Goal: Task Accomplishment & Management: Use online tool/utility

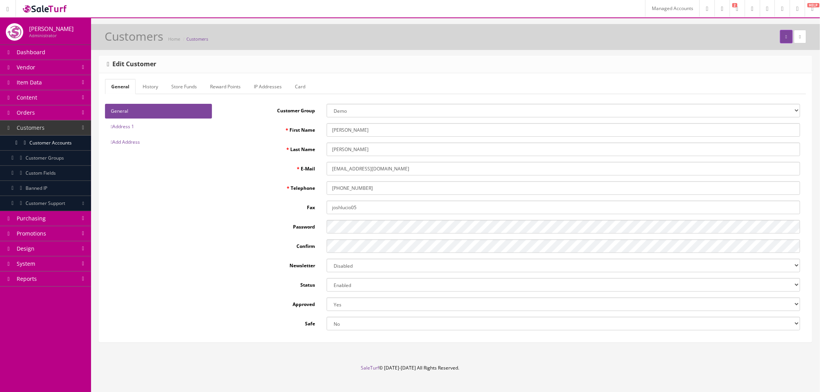
click at [9, 10] on icon at bounding box center [8, 9] width 2 height 5
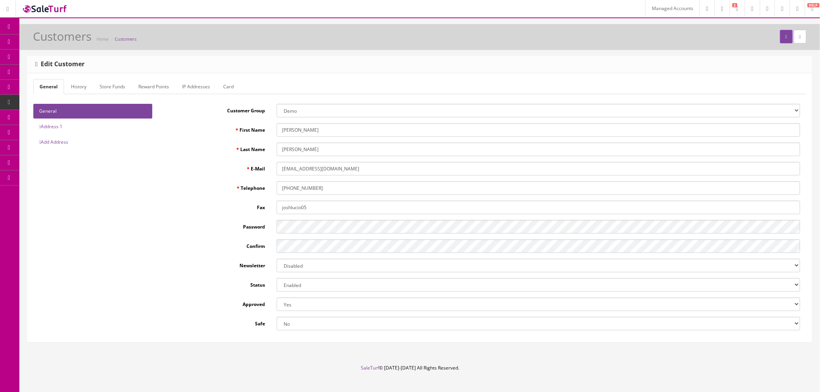
click at [9, 10] on icon at bounding box center [8, 9] width 2 height 5
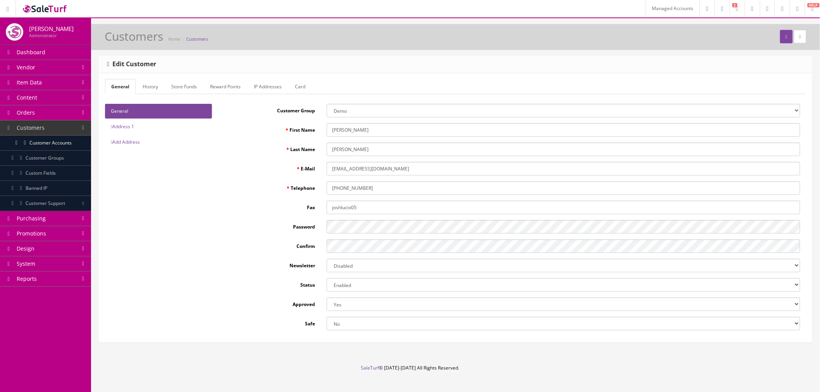
click at [31, 97] on span "Content" at bounding box center [27, 97] width 21 height 7
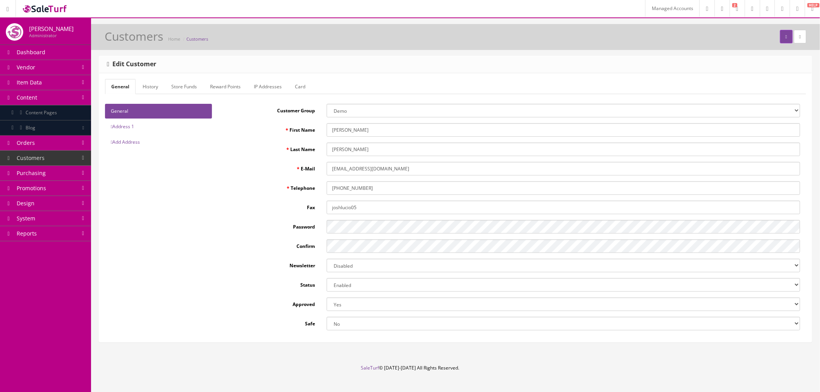
click at [45, 112] on span "Content Pages" at bounding box center [41, 112] width 31 height 7
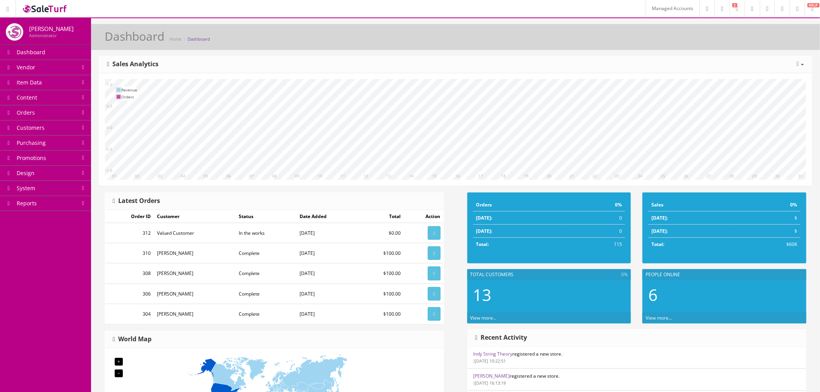
click at [40, 102] on link "Content" at bounding box center [45, 97] width 91 height 15
click at [49, 114] on span "Content Pages" at bounding box center [41, 112] width 31 height 7
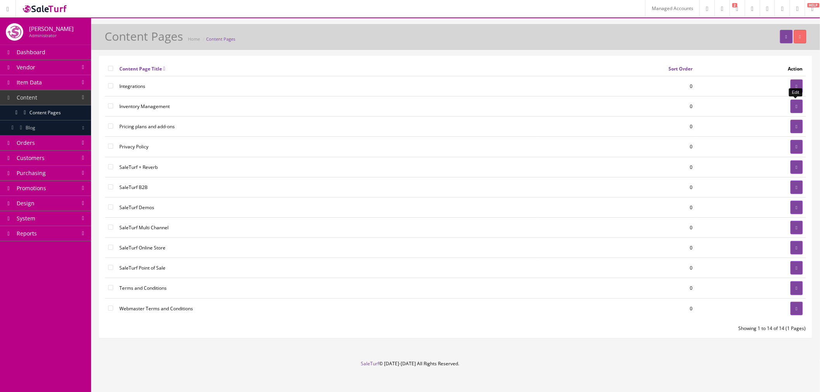
click at [796, 109] on icon at bounding box center [797, 106] width 2 height 5
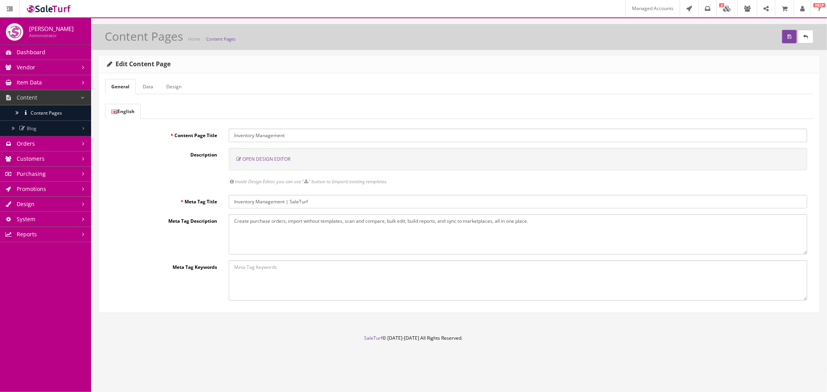
click at [265, 162] on span "Open Design Editor" at bounding box center [266, 159] width 48 height 7
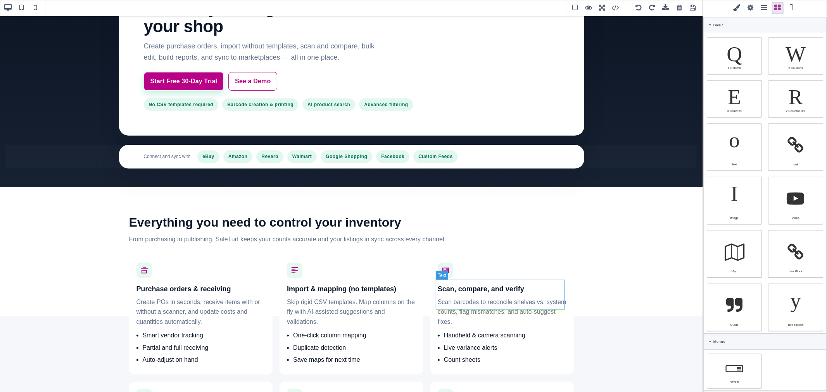
scroll to position [129, 0]
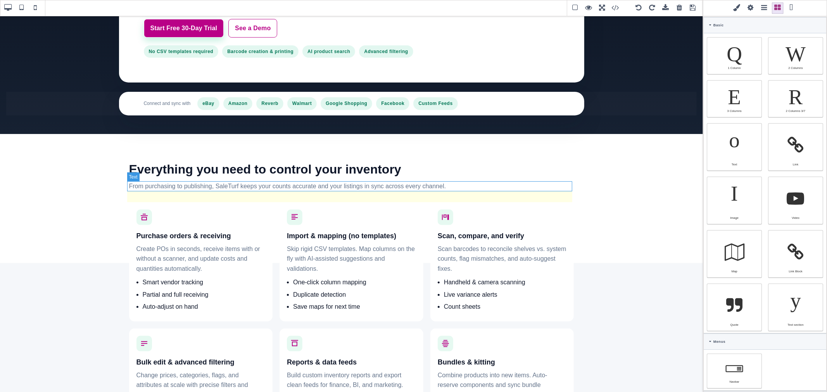
click at [288, 187] on p "From purchasing to publishing, SaleTurf keeps your counts accurate and your lis…" at bounding box center [351, 186] width 445 height 10
type input "28"
type input "var(--st-muted)"
select select
type input "16"
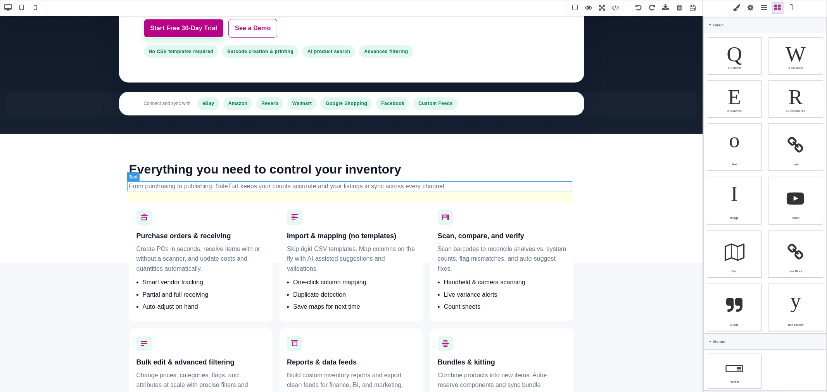
select select "px"
select select
type input "1.6"
select select
type input "0"
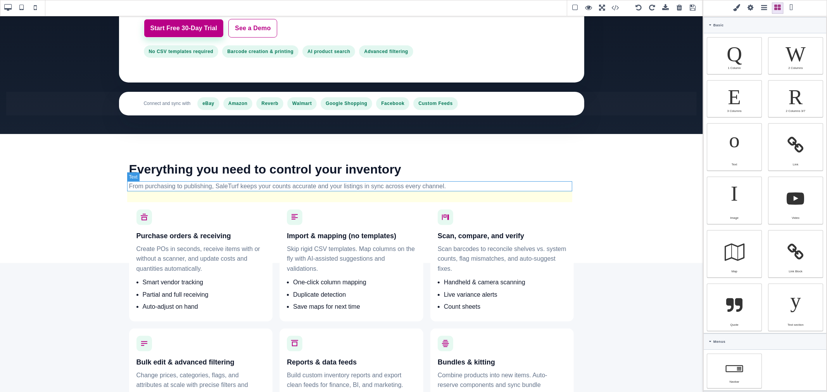
select select "px"
type input "0"
select select "px"
type input "0"
select select "px"
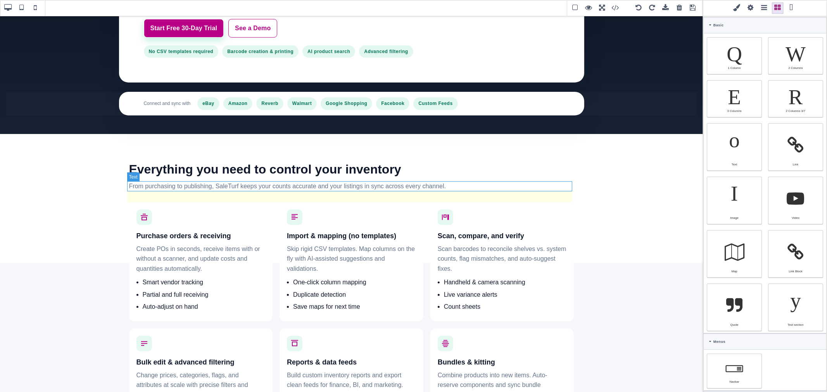
type input "0"
select select "px"
type input "rgb(100, 116, 139)"
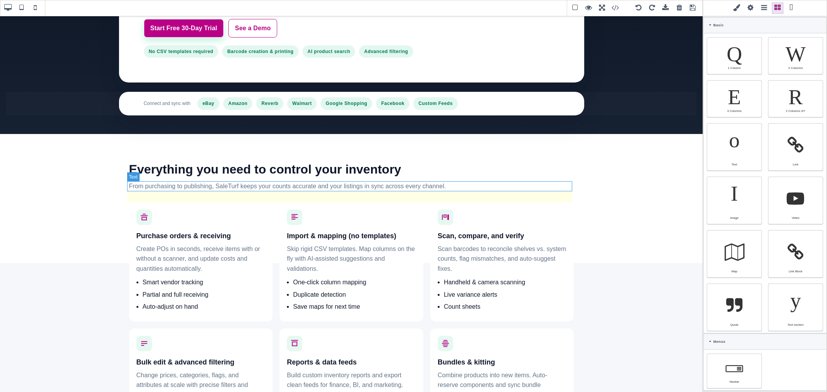
type input "rgb(100, 116, 139)"
type input "2.22222"
select select "px"
select select "solid"
type input "rgb(59, 151, 227)"
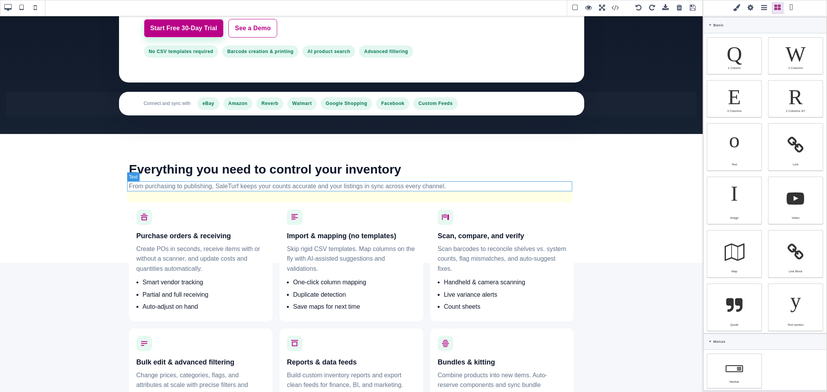
type input "-3.00347"
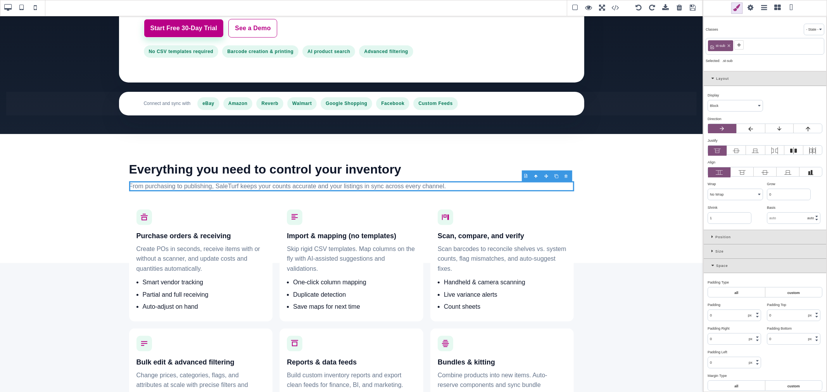
click at [739, 47] on icon at bounding box center [738, 44] width 3 height 3
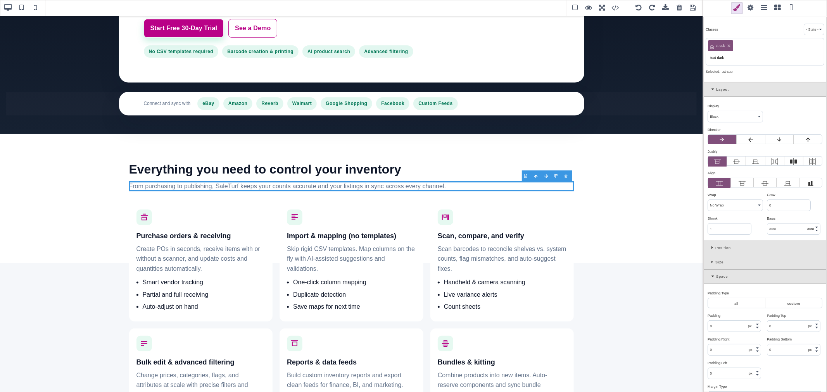
type input "text-dark"
type input "rgb(100, 116, 139)"
type input "25.6px"
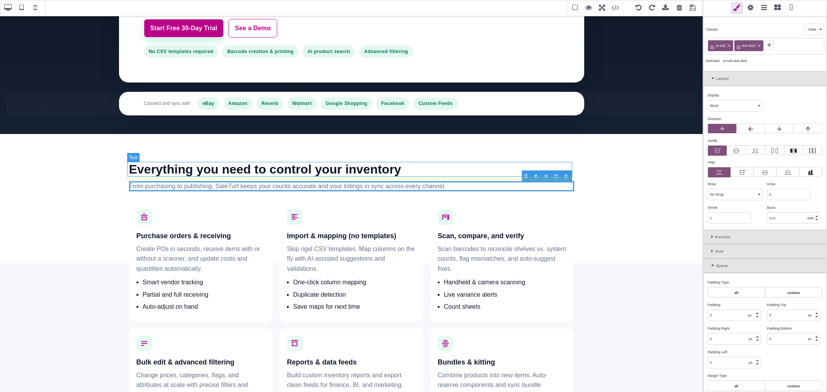
click at [335, 168] on h2 "Everything you need to control your inventory" at bounding box center [351, 169] width 445 height 15
type input "12"
type input "rgb(15, 23, 42)"
type input "32"
select select "700"
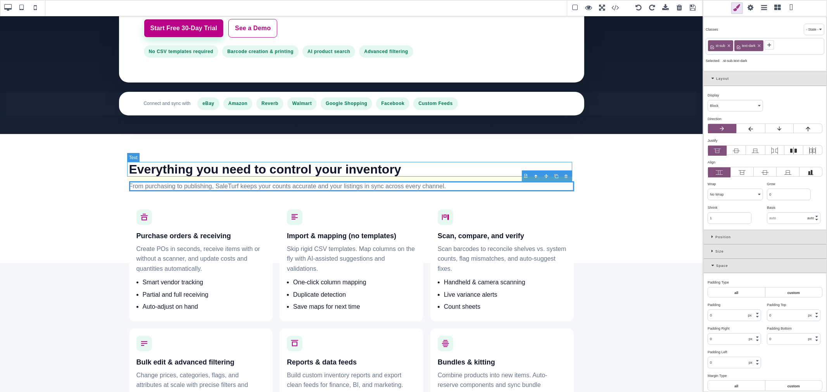
select select
type input "1.2"
select select
type input "rgb(15, 23, 42)"
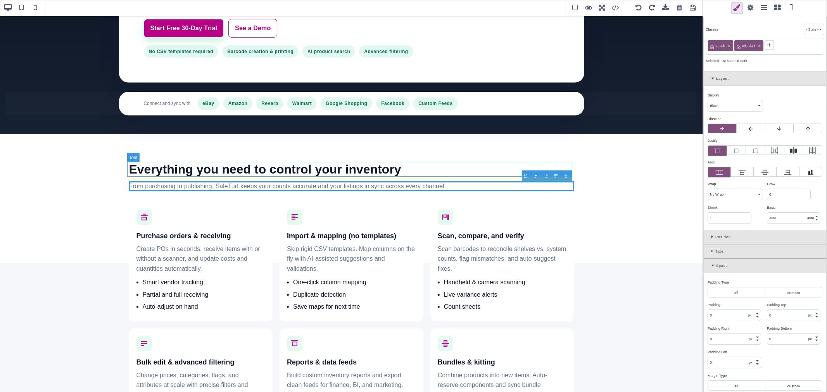
type input "rgb(15, 23, 42)"
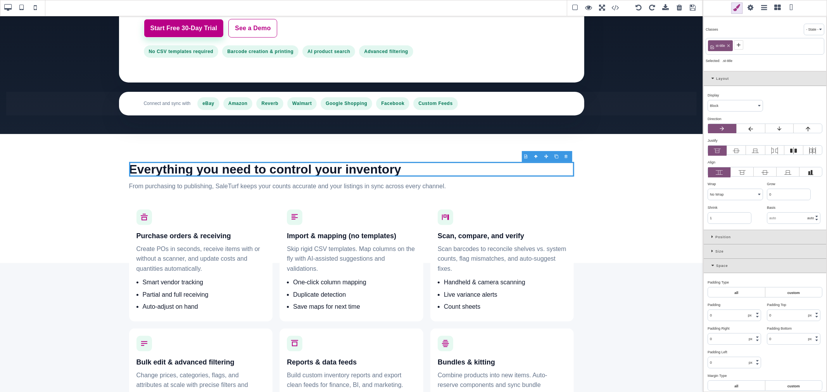
click at [714, 269] on div "Space" at bounding box center [765, 266] width 122 height 14
click at [754, 306] on input "rgb(15, 23, 42)" at bounding box center [765, 307] width 114 height 11
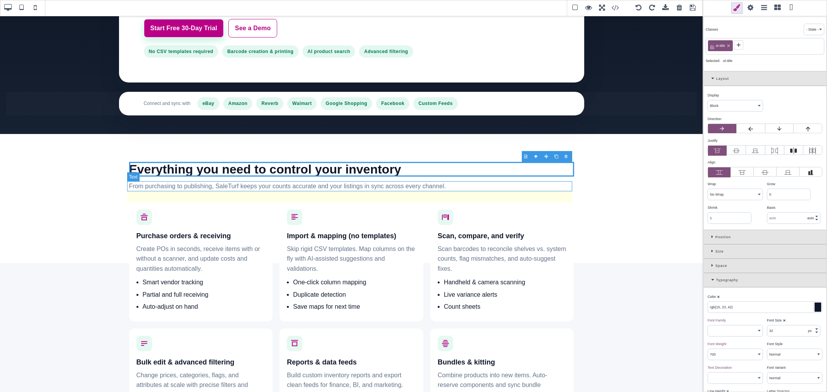
click at [309, 187] on p "From purchasing to publishing, SaleTurf keeps your counts accurate and your lis…" at bounding box center [351, 186] width 445 height 10
type input "rgb(100, 116, 139)"
type input "16"
select select "normal"
select select
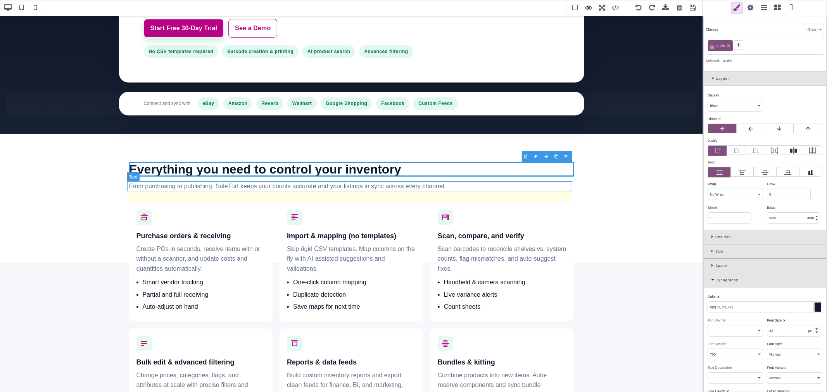
type input "25.6px"
select select
type input "rgb(100, 116, 139)"
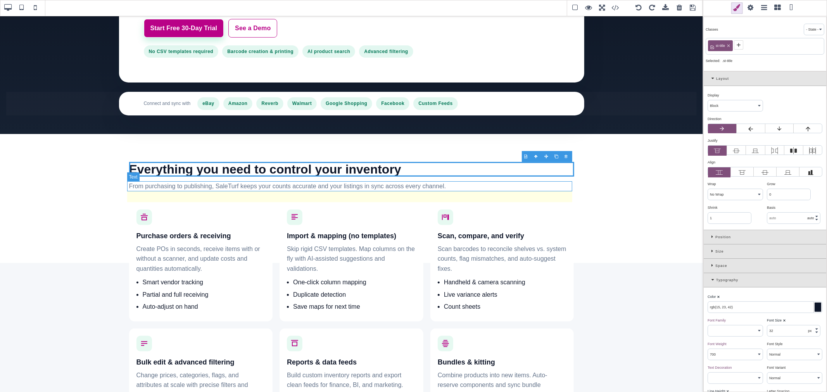
type input "rgb(100, 116, 139)"
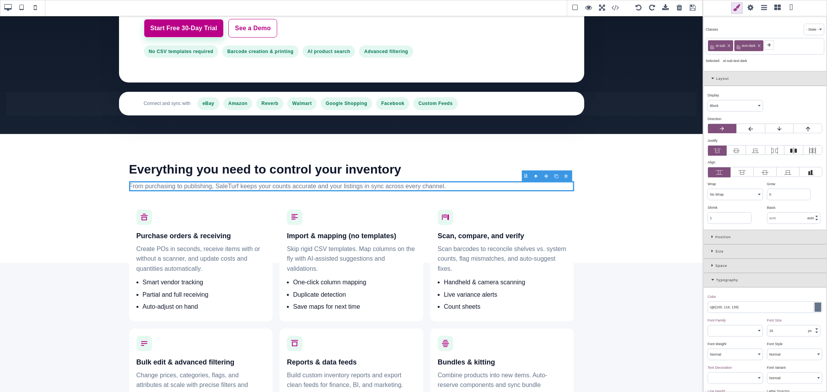
click at [757, 303] on input "rgb(100, 116, 139)" at bounding box center [765, 307] width 114 height 11
paste input "5, 23, 42"
type input "rgb(15, 23, 42)"
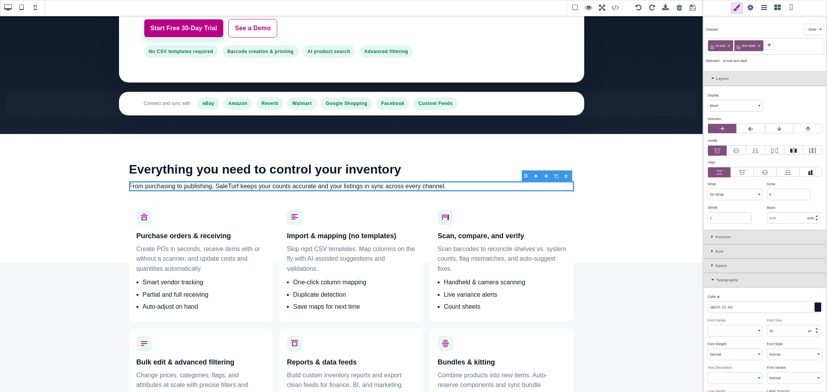
click at [757, 297] on div "Color ⨯" at bounding box center [763, 296] width 113 height 7
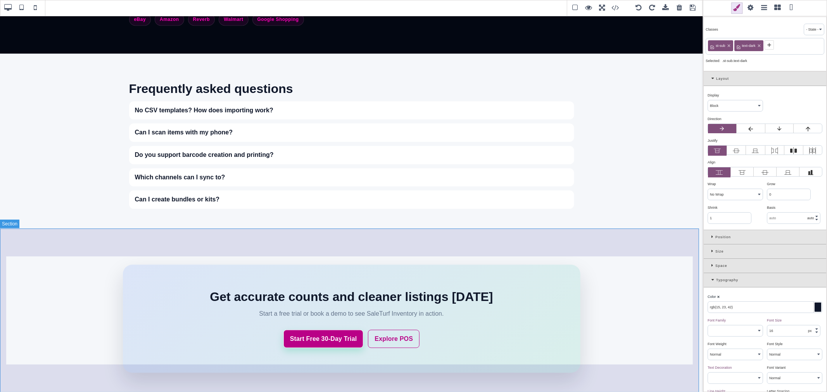
scroll to position [1412, 0]
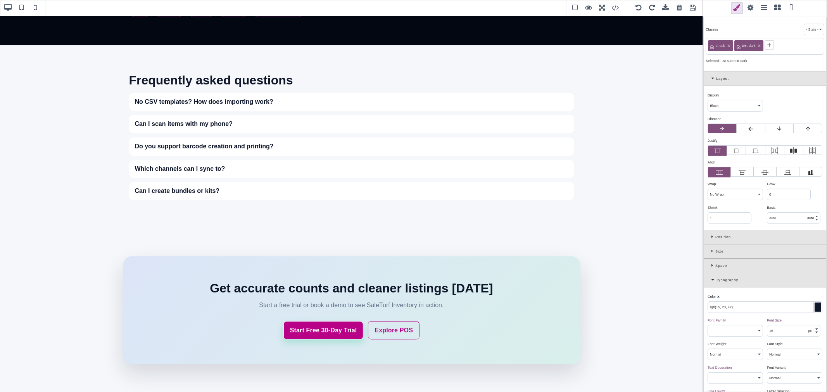
click at [692, 8] on span at bounding box center [693, 8] width 12 height 12
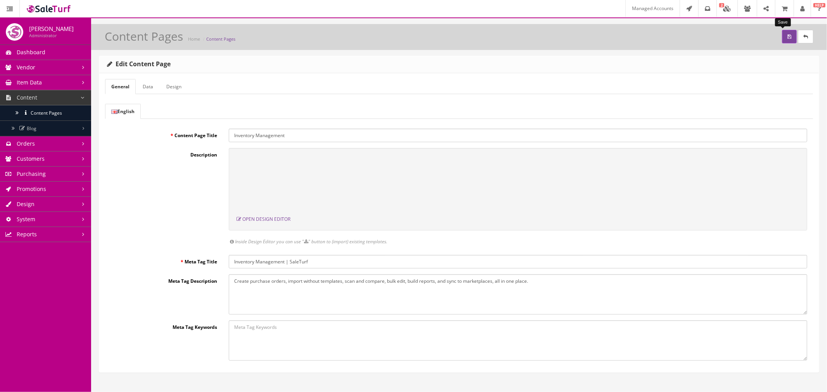
click at [782, 38] on button "submit" at bounding box center [789, 37] width 15 height 14
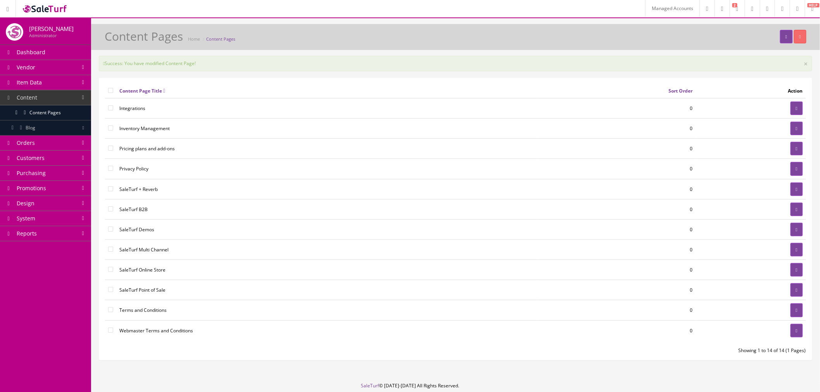
click at [55, 202] on link "Design" at bounding box center [45, 203] width 91 height 15
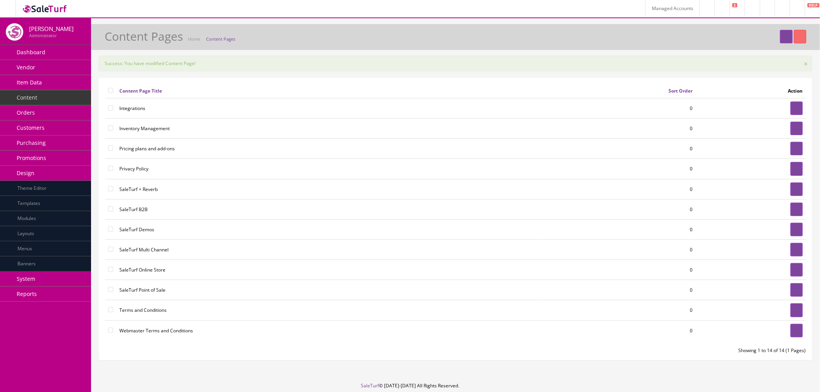
click at [57, 222] on link "Modules" at bounding box center [45, 218] width 91 height 15
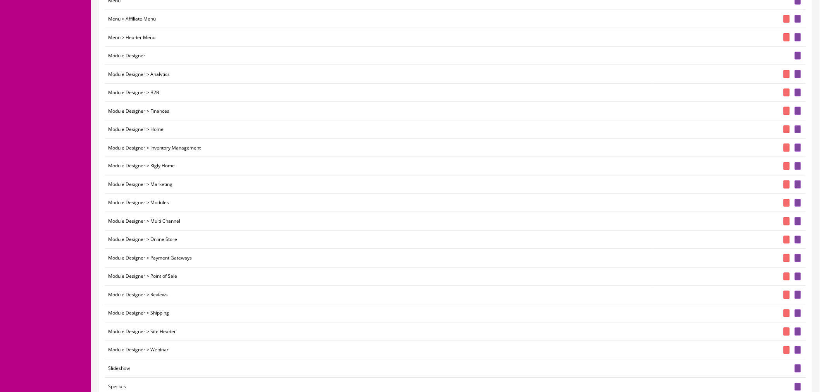
scroll to position [474, 0]
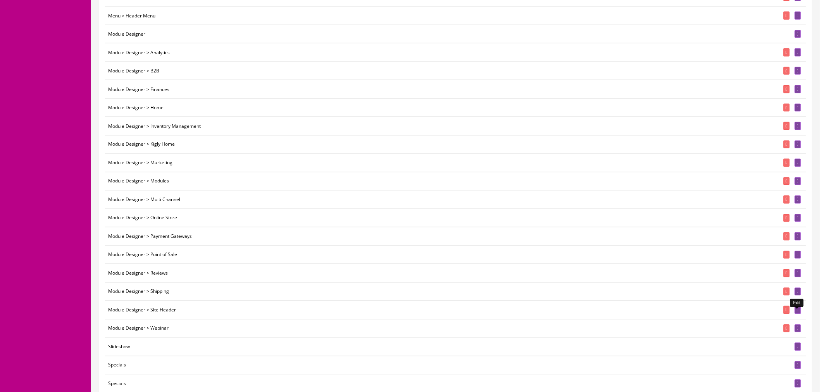
click at [799, 312] on icon at bounding box center [798, 310] width 2 height 4
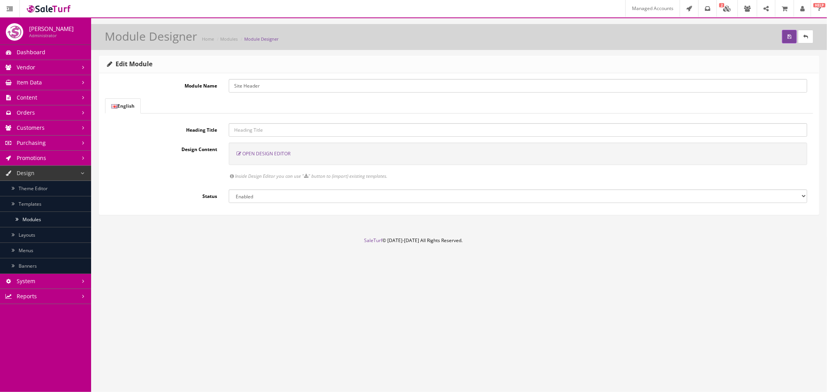
click at [276, 153] on span "Open Design Editor" at bounding box center [266, 153] width 48 height 7
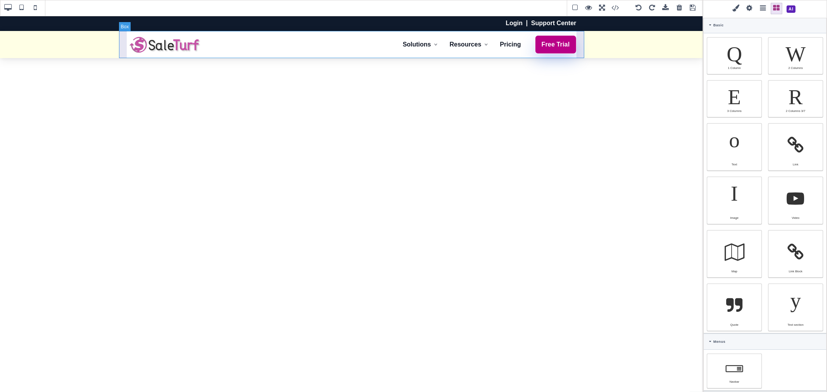
click at [122, 45] on div "Solutions Online Store Point of Sale (POS) B2B Integrations Inventory Managemen…" at bounding box center [351, 44] width 465 height 27
type input "20"
type input "306.667"
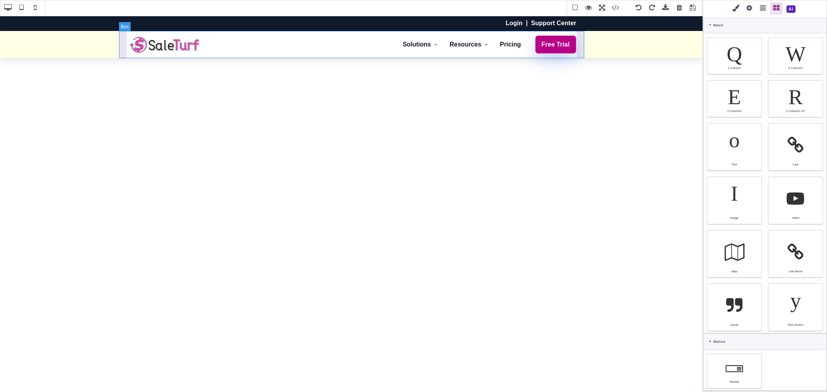
type input "rgb(15, 23, 42)"
select select
type input "16"
select select "px"
type input "25.6px"
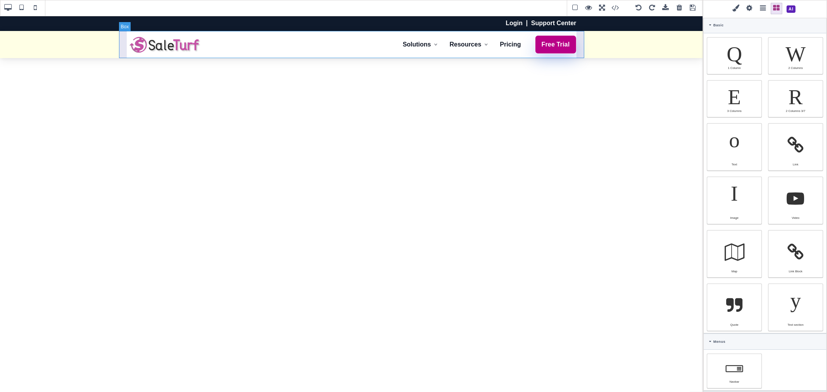
select select
type input "0"
select select "px"
type input "0"
select select "px"
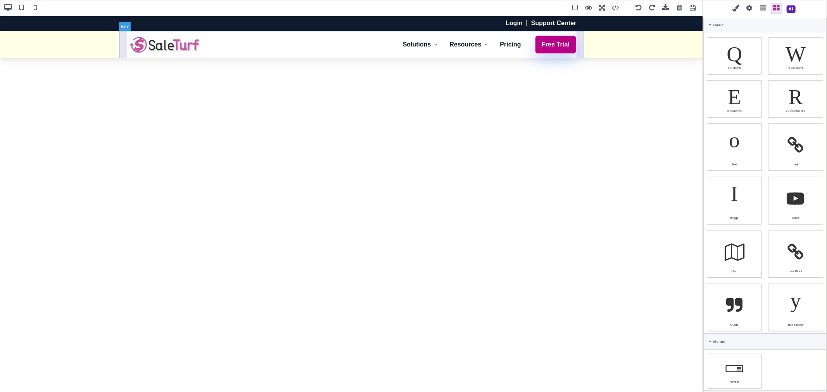
type input "0"
select select "px"
type input "0"
select select "px"
type input "rgb(15, 23, 42)"
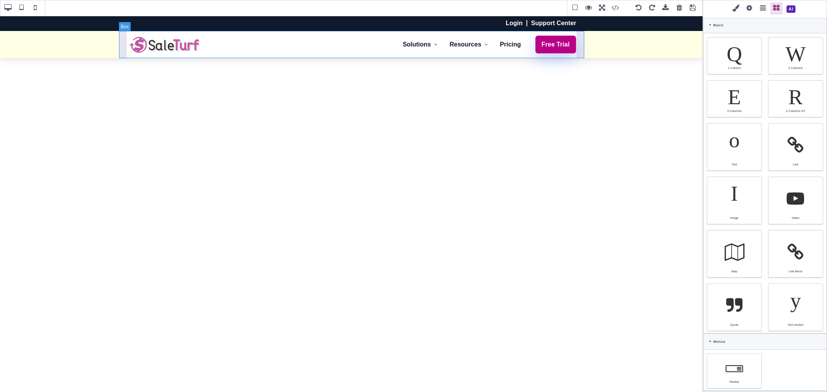
type input "rgb(15, 23, 42)"
type input "2.22222"
select select "px"
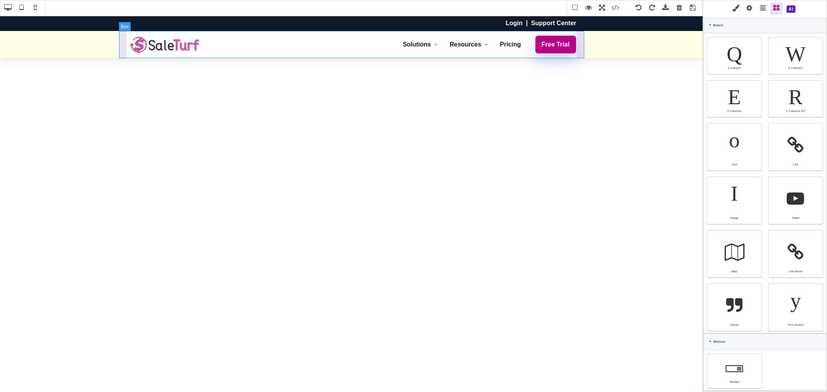
select select "solid"
type input "rgb(59, 151, 227)"
type input "-3.00347"
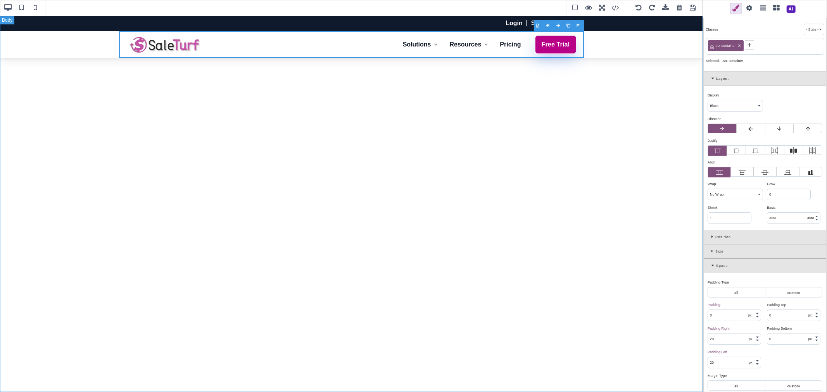
click at [309, 111] on div "Login Support Center Solutions Online Store Point of Sale (POS) B2B Integration…" at bounding box center [351, 204] width 703 height 377
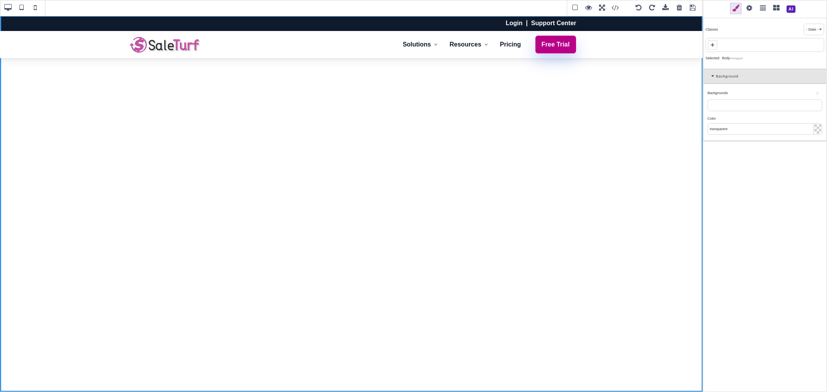
click at [33, 9] on span at bounding box center [35, 8] width 12 height 12
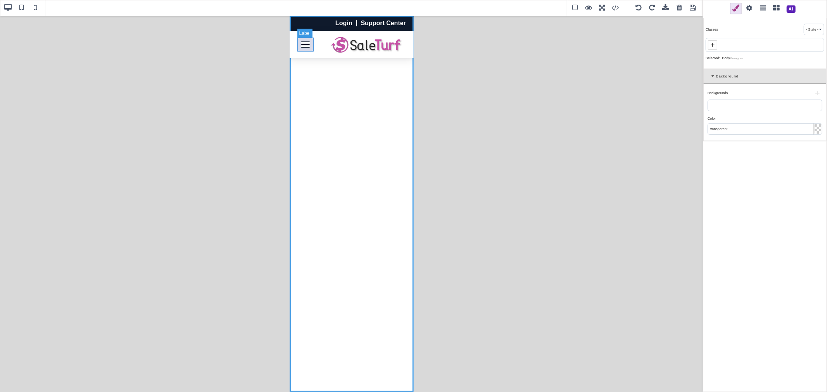
click at [310, 48] on label "Toggle navigation" at bounding box center [305, 45] width 16 height 14
select select "flex"
type input "10"
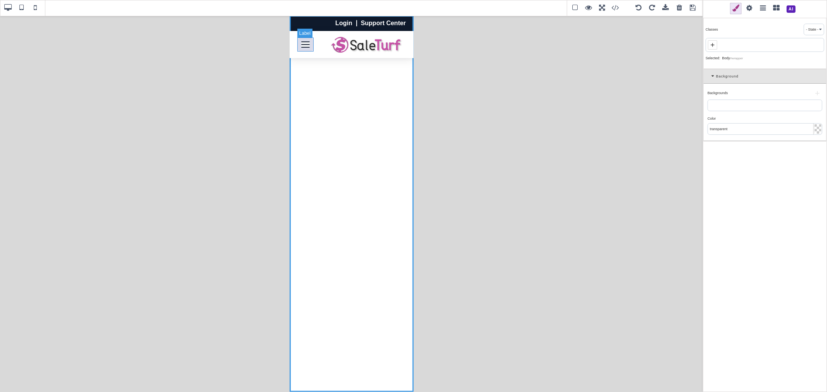
type input "10"
type input "0"
type input "rgb(15, 26, 44)"
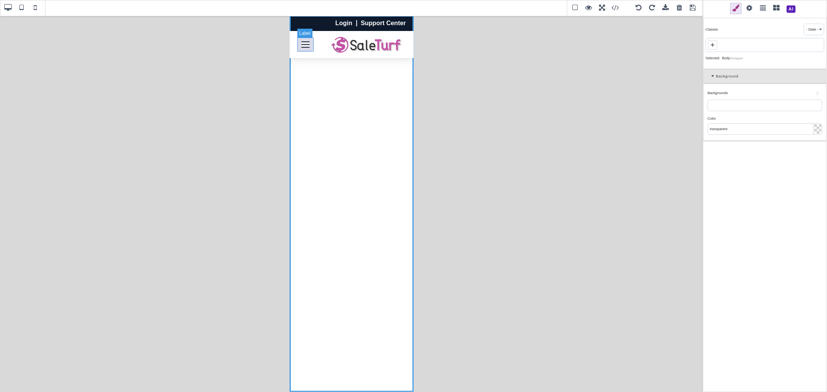
select select
type input "rgb(243, 244, 246)"
type input "rgb(15, 26, 44)"
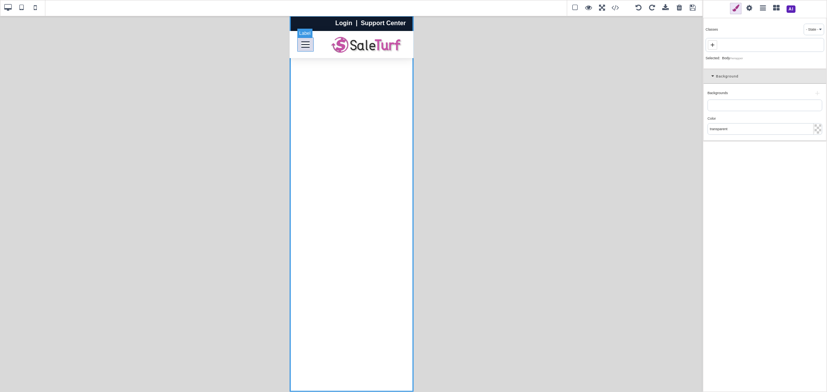
type input "rgb(15, 26, 44)"
type input "10"
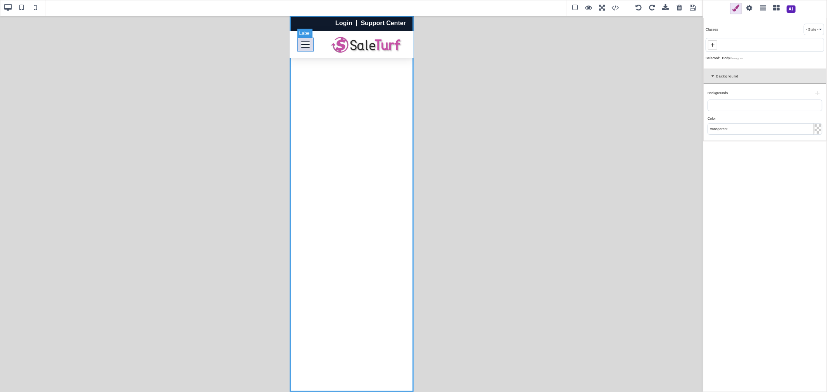
type input "10"
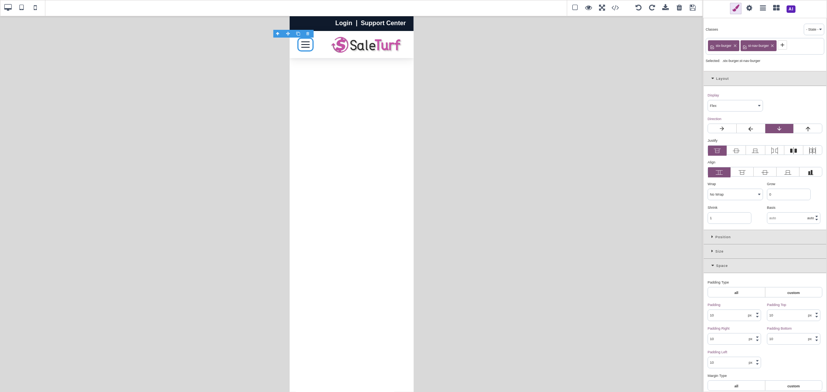
click at [9, 8] on span at bounding box center [8, 8] width 12 height 12
type input "transparent"
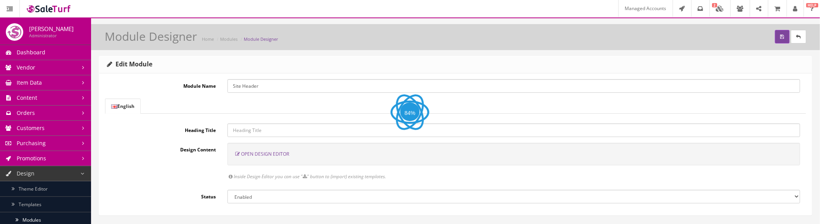
click at [264, 154] on span "Open Design Editor" at bounding box center [265, 153] width 48 height 7
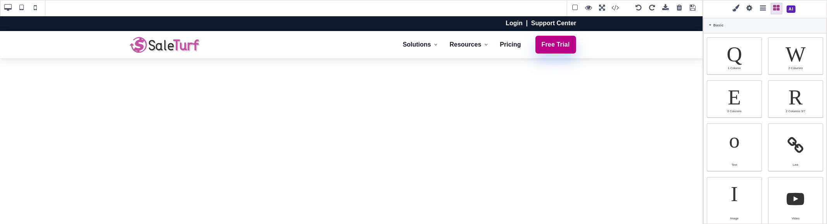
click at [788, 11] on span at bounding box center [791, 9] width 14 height 14
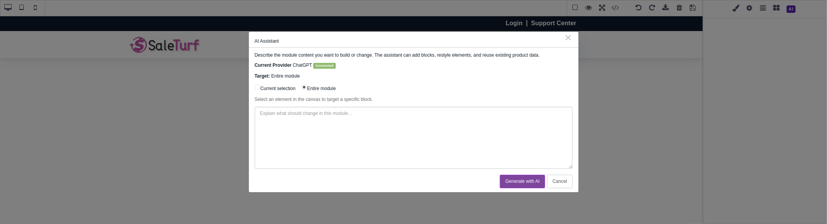
click at [386, 131] on textarea at bounding box center [414, 138] width 318 height 62
click at [425, 122] on textarea "Keep the page identical and only update the" at bounding box center [414, 138] width 318 height 62
paste textarea "<label for="stx-nav-toggle" aria-label="Toggle navigation" aria-controls="stx-p…"
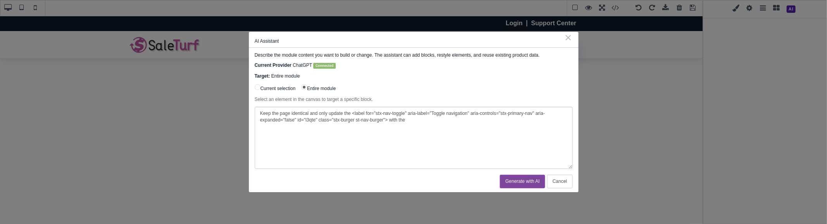
drag, startPoint x: 410, startPoint y: 122, endPoint x: 389, endPoint y: 121, distance: 20.9
click at [389, 121] on textarea "Keep the page identical and only update the <label for="stx-nav-toggle" aria-la…" at bounding box center [414, 138] width 318 height 62
paste textarea "Each ARIA role supports a specific subset of aria-* attributes. Mismatching the…"
click at [431, 119] on textarea "Keep the page identical and only update the <label for="stx-nav-toggle" aria-la…" at bounding box center [414, 138] width 318 height 62
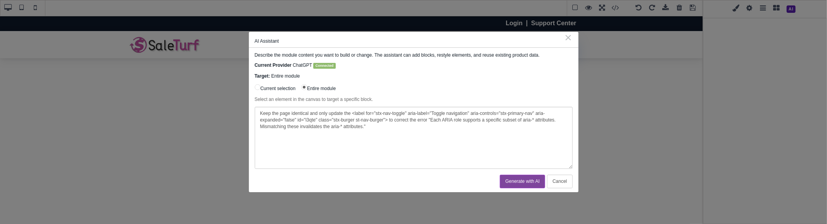
type textarea "Keep the page identical and only update the <label for="stx-nav-toggle" aria-la…"
click at [526, 182] on button "Generate with AI" at bounding box center [522, 181] width 45 height 14
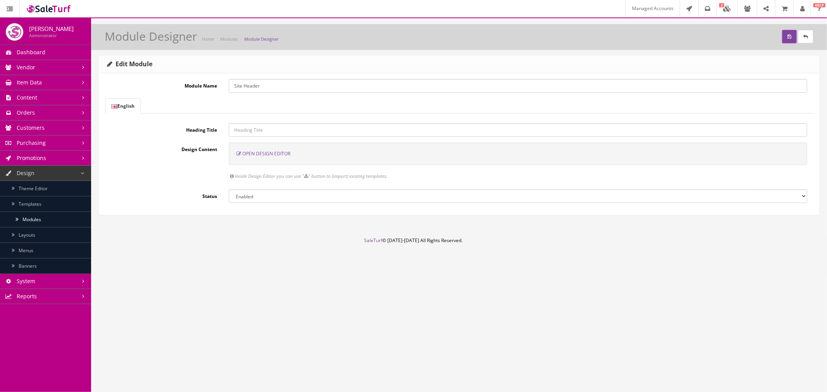
click at [281, 155] on span "Open Design Editor" at bounding box center [266, 153] width 48 height 7
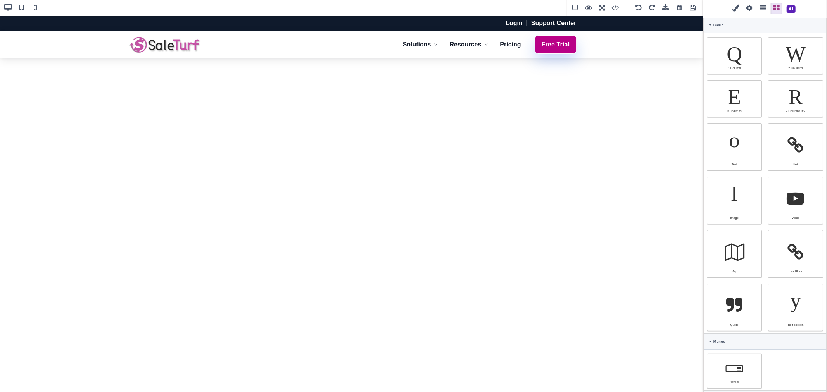
click at [35, 5] on span at bounding box center [35, 8] width 12 height 12
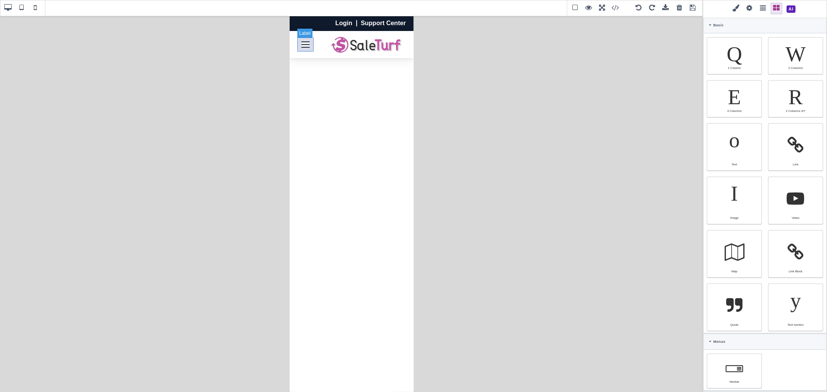
click at [304, 49] on label "Toggle navigation" at bounding box center [305, 45] width 16 height 14
select select "flex"
type input "10"
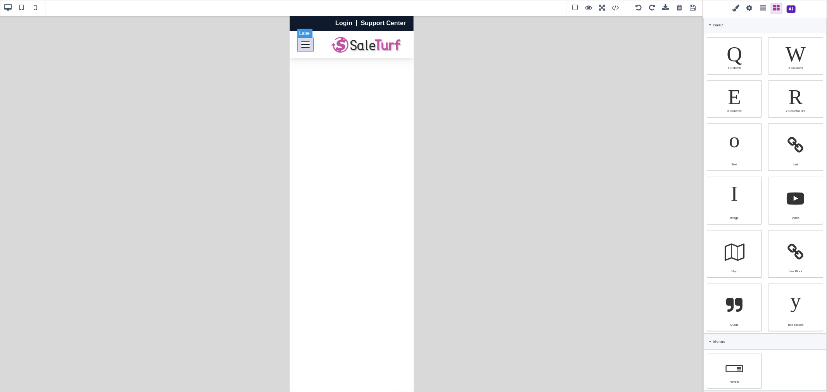
type input "10"
type input "rgb(15, 26, 44)"
select select
type input "16"
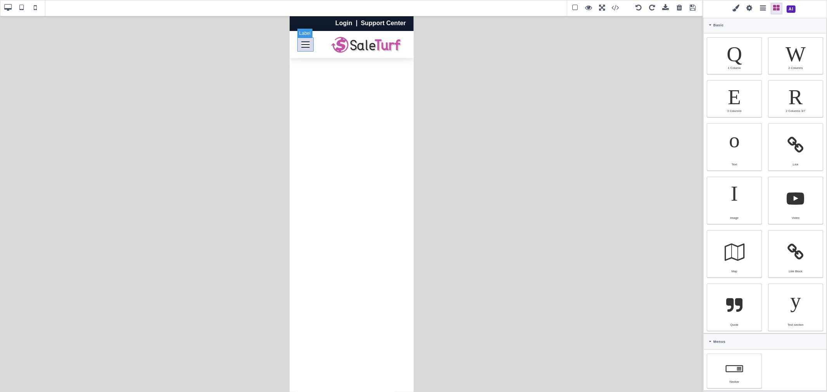
select select "px"
type input "25.6px"
select select
type input "rgb(243, 244, 246)"
type input "0"
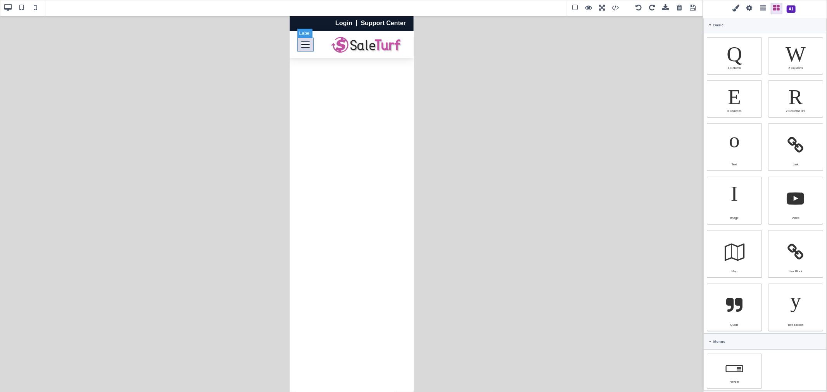
select select "px"
type input "0"
select select "px"
type input "0"
select select "px"
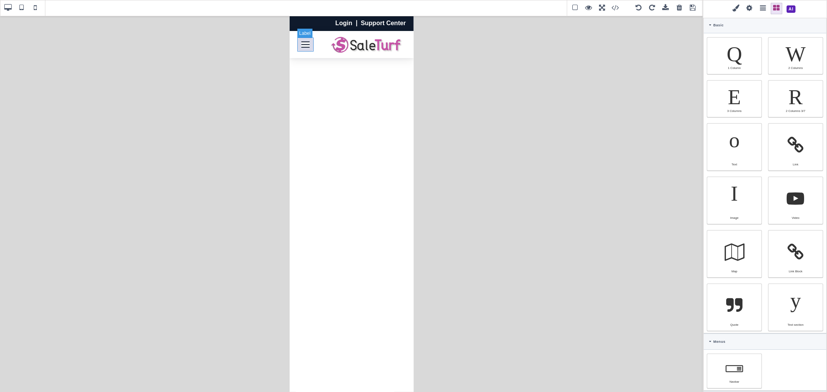
type input "0"
select select "px"
type input "rgb(15, 26, 44)"
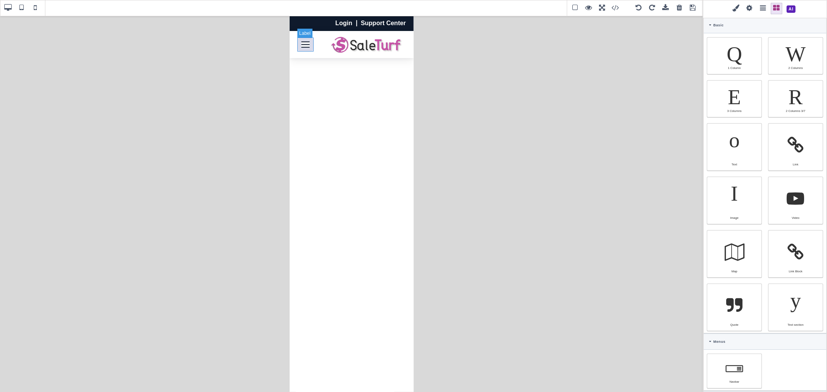
type input "rgb(15, 26, 44)"
type input "10"
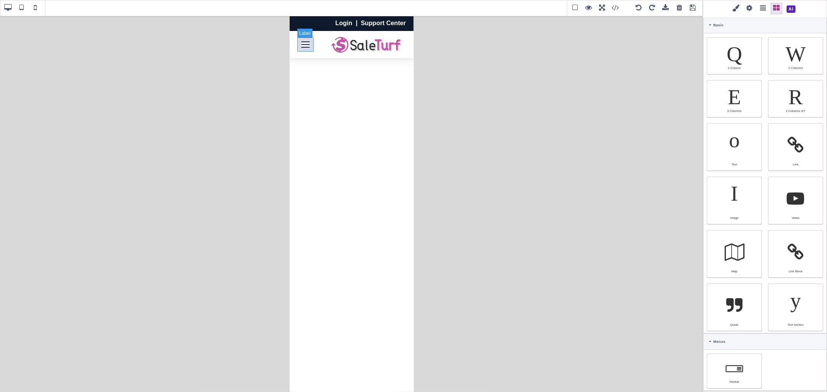
type input "10"
type input "2.22222"
select select "px"
select select "solid"
type input "rgb(59, 151, 227)"
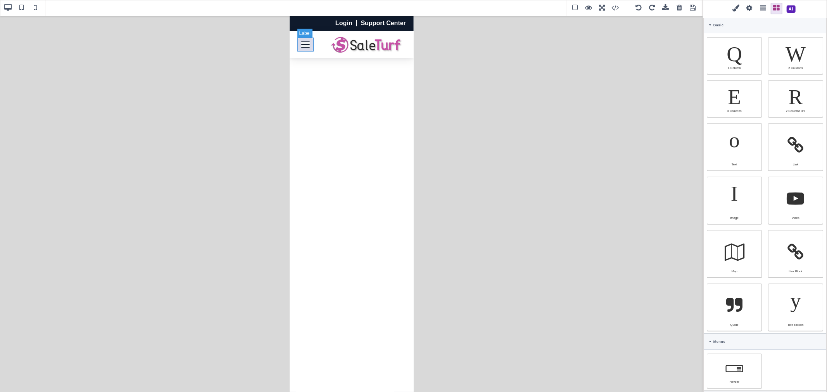
type input "-3.00347"
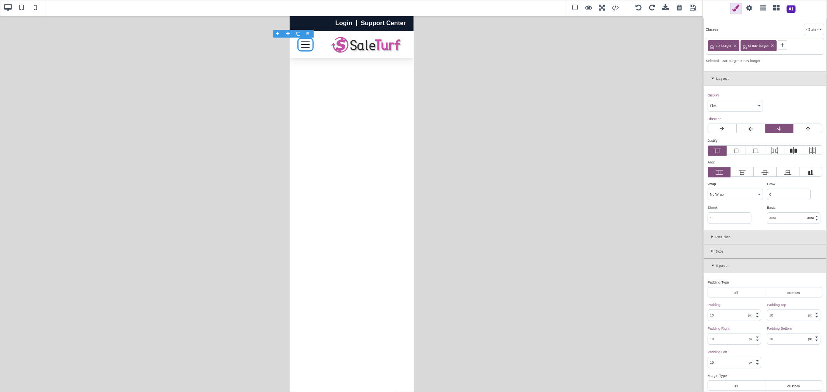
click at [711, 79] on icon at bounding box center [713, 78] width 5 height 4
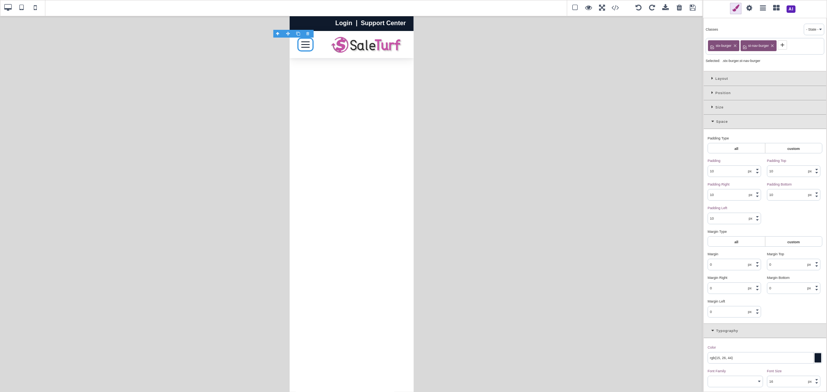
click at [711, 122] on div "Space" at bounding box center [765, 122] width 122 height 14
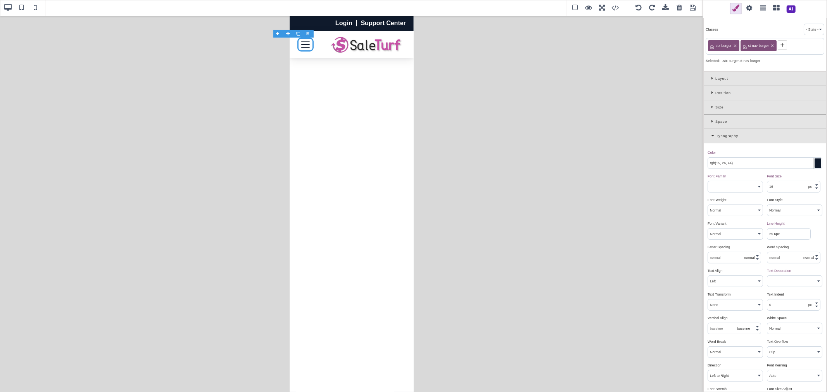
click at [712, 140] on div "Typography" at bounding box center [765, 136] width 122 height 14
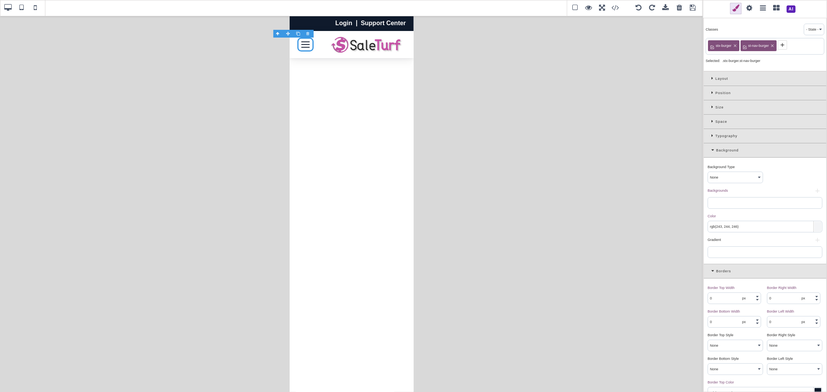
click at [710, 152] on div "Background" at bounding box center [765, 150] width 122 height 14
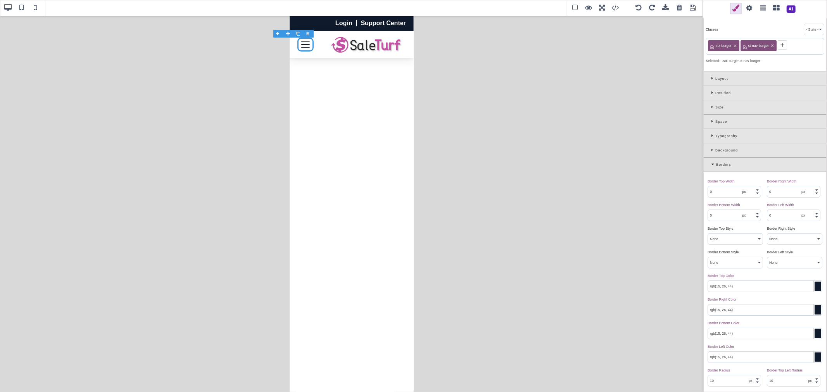
click at [712, 168] on div "Borders" at bounding box center [765, 165] width 122 height 14
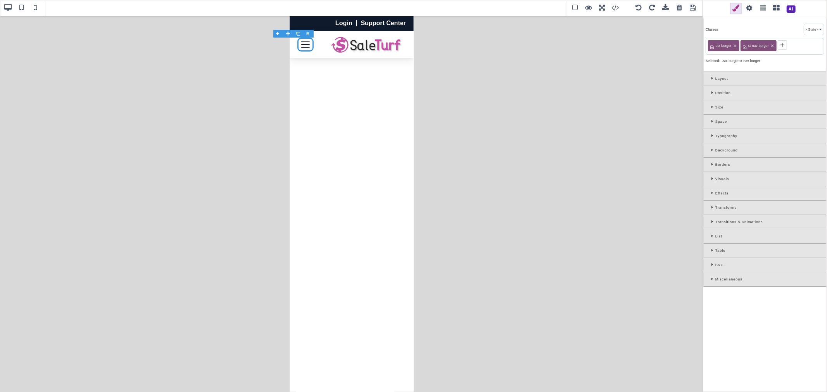
click at [615, 12] on span at bounding box center [620, 8] width 21 height 12
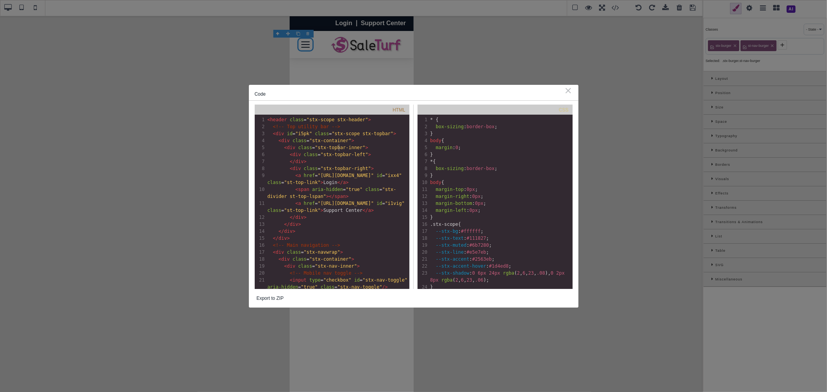
click at [339, 145] on span ""stx-topbar-inner"" at bounding box center [340, 147] width 50 height 5
type textarea "<header class="stx-scope stx-header"> <!-- Top utility bar --> <div id="i5pk" c…"
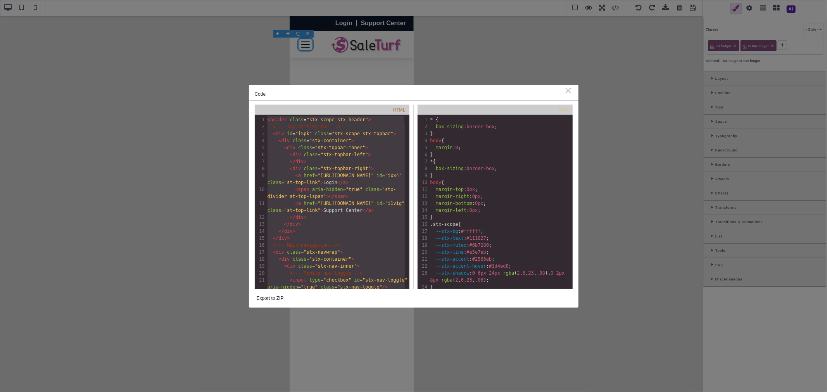
click at [186, 82] on div "Code ⨯ HTML x </ header > 1 < header class = "stx-scope stx-header" > 2 <!-- To…" at bounding box center [413, 196] width 827 height 392
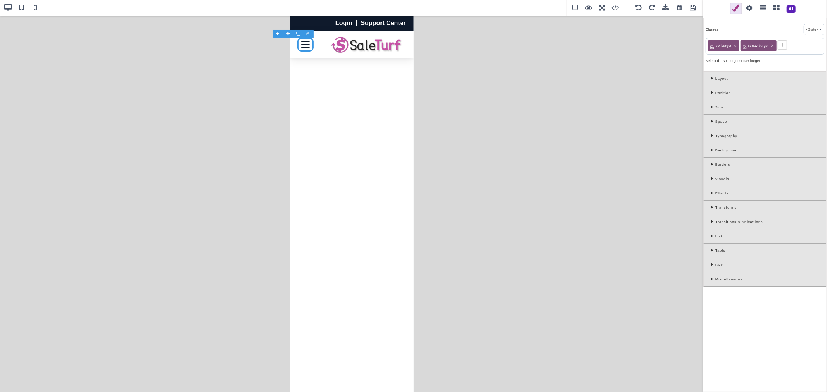
click at [5, 9] on span at bounding box center [8, 8] width 12 height 12
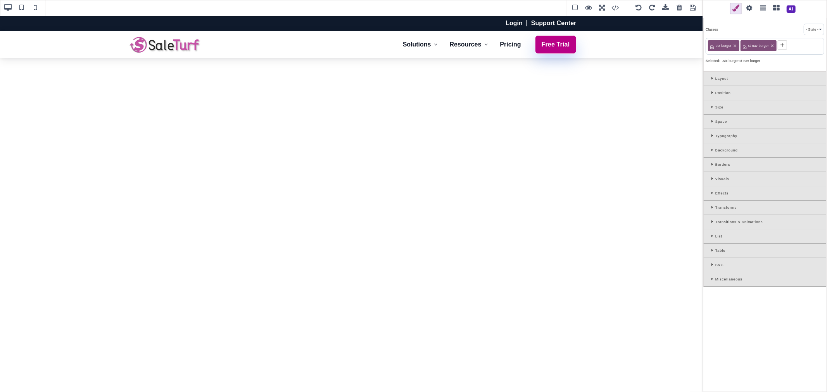
click at [37, 7] on span at bounding box center [35, 8] width 12 height 12
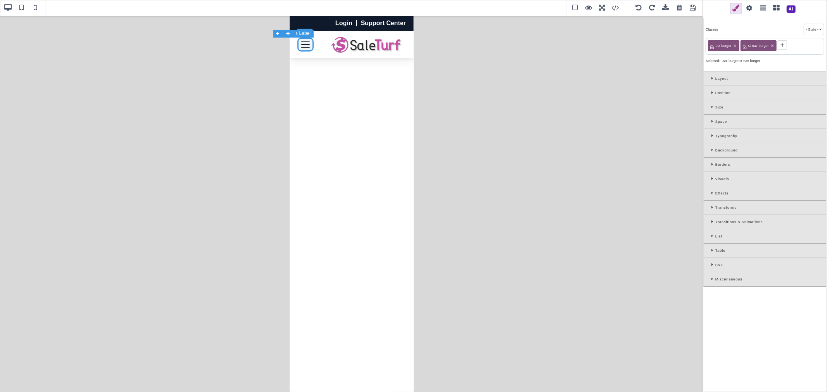
click at [298, 46] on label "Toggle navigation" at bounding box center [305, 45] width 16 height 14
click at [730, 60] on span ".stx-burger.st-nav-burger" at bounding box center [741, 61] width 38 height 4
click at [717, 61] on div "Selected:" at bounding box center [713, 60] width 17 height 7
click at [617, 9] on span at bounding box center [620, 8] width 21 height 12
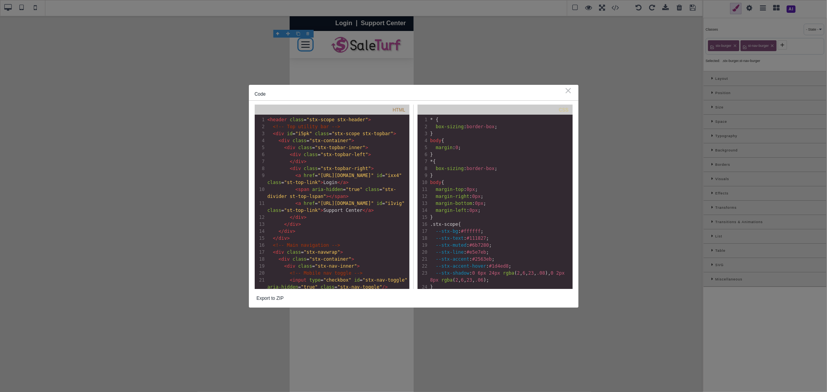
click at [474, 175] on pre "}" at bounding box center [501, 175] width 144 height 7
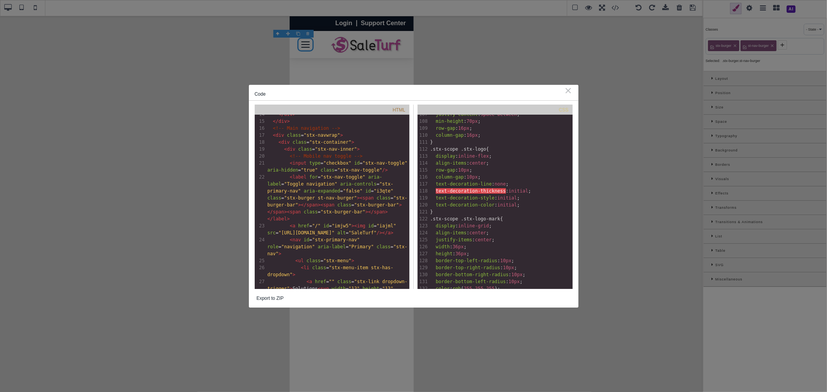
scroll to position [0, 0]
click at [570, 91] on div "⨯" at bounding box center [568, 90] width 8 height 7
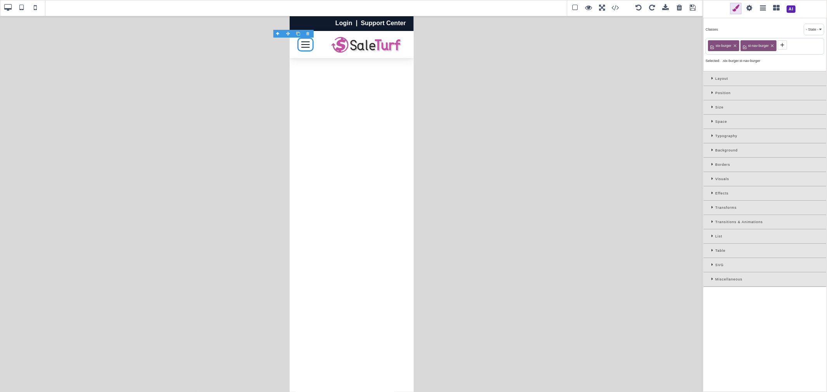
click at [5, 7] on span at bounding box center [8, 8] width 12 height 12
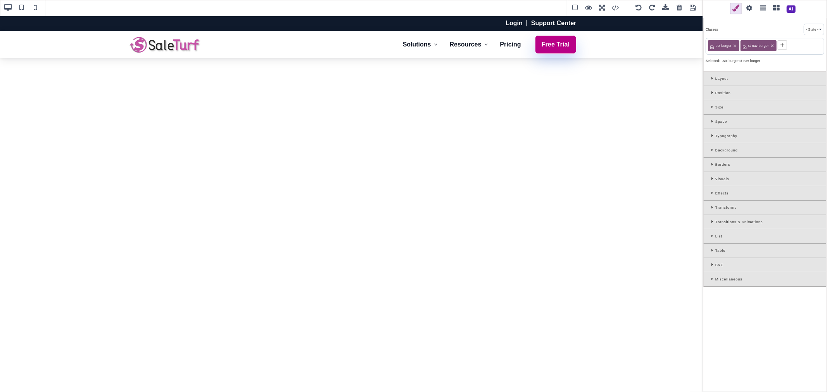
click at [665, 9] on span at bounding box center [666, 8] width 12 height 12
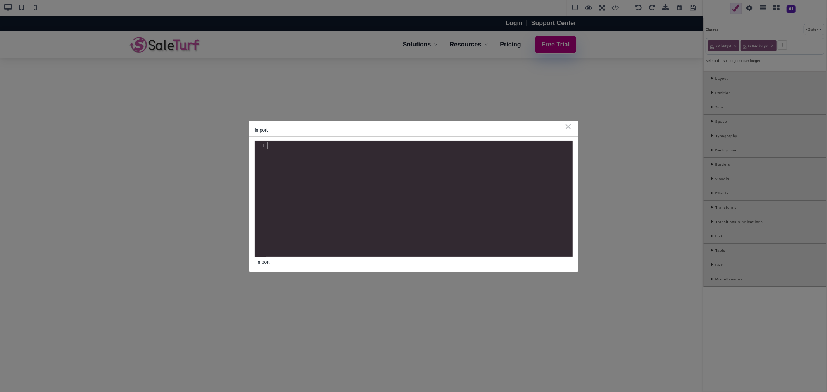
click at [450, 199] on div "xxxxxxxxxx 1 1 ​" at bounding box center [419, 205] width 329 height 128
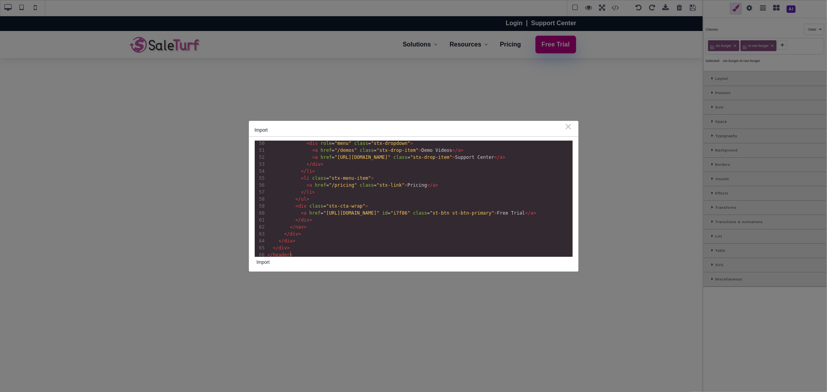
click at [262, 261] on button "Import" at bounding box center [263, 262] width 17 height 11
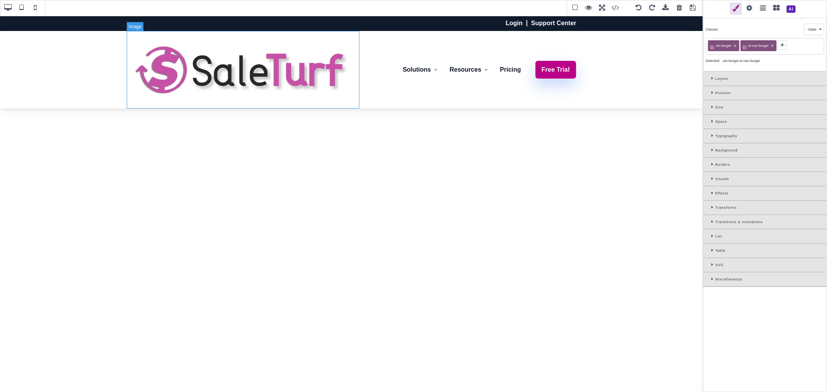
click at [279, 63] on img at bounding box center [243, 70] width 233 height 78
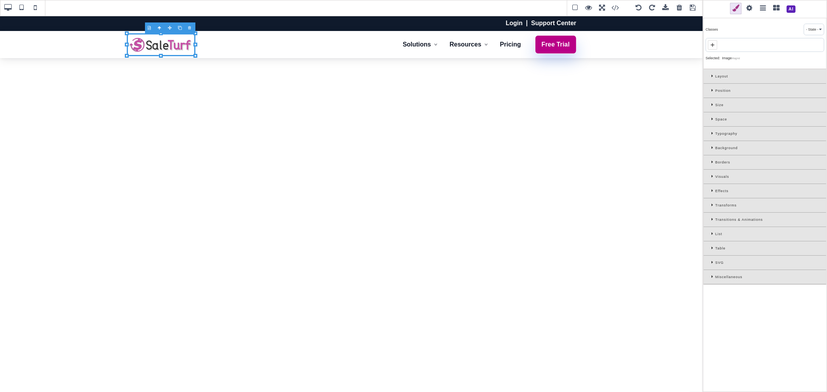
drag, startPoint x: 359, startPoint y: 109, endPoint x: 465, endPoint y: 30, distance: 131.6
click at [195, 48] on div "B I U S Image" at bounding box center [351, 204] width 703 height 377
click at [35, 8] on span at bounding box center [35, 8] width 12 height 12
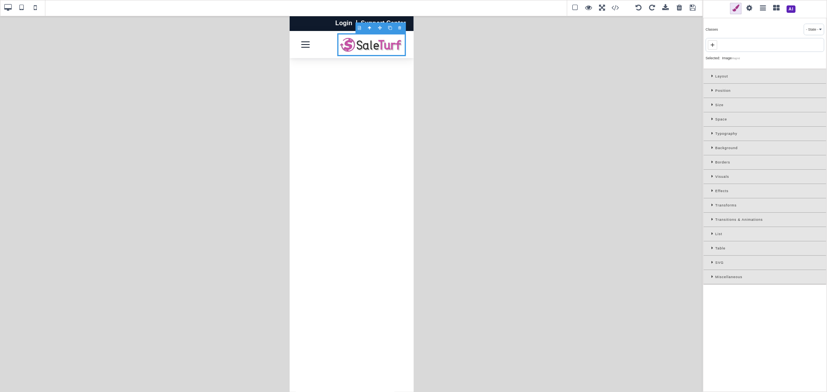
click at [22, 9] on span at bounding box center [22, 8] width 12 height 12
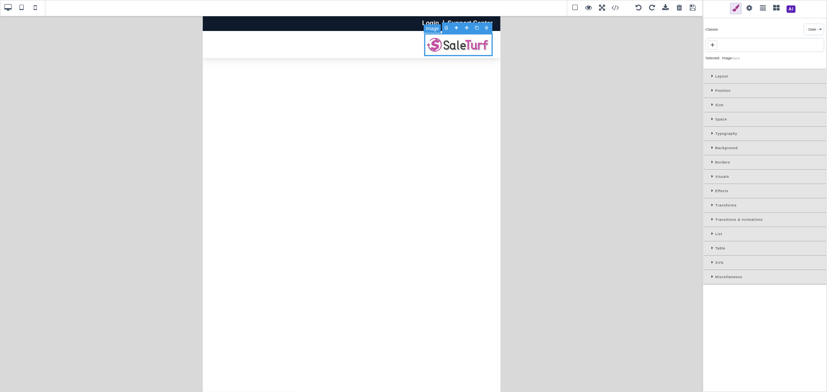
click at [6, 8] on span at bounding box center [8, 8] width 12 height 12
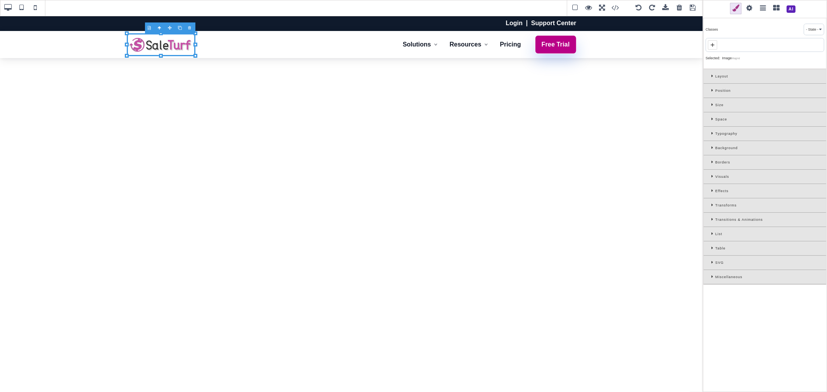
click at [695, 9] on span at bounding box center [693, 8] width 12 height 12
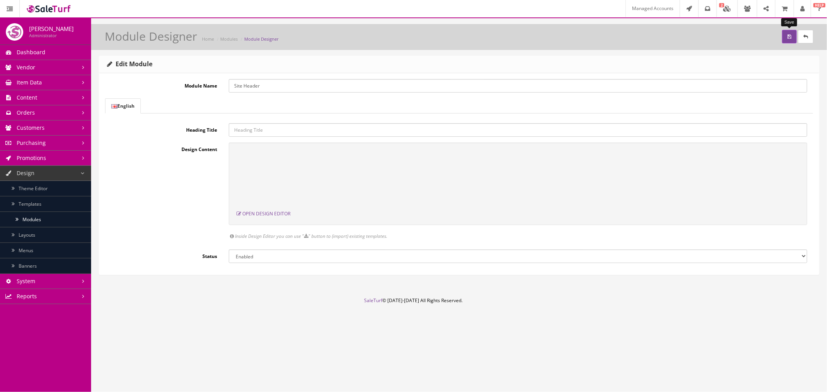
click at [787, 36] on icon "submit" at bounding box center [789, 36] width 4 height 5
